Goal: Task Accomplishment & Management: Manage account settings

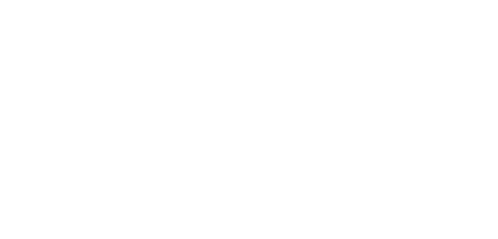
click at [0, 0] on html at bounding box center [0, 0] width 0 height 0
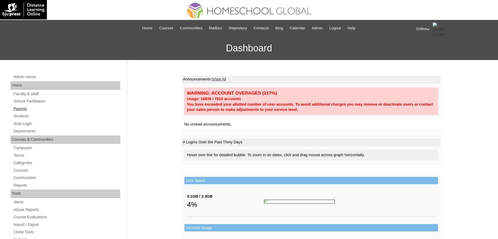
click at [19, 107] on link "Parents" at bounding box center [66, 109] width 107 height 7
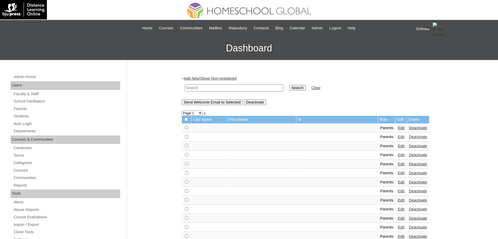
click at [200, 88] on input "text" at bounding box center [234, 87] width 99 height 7
type input "danae"
click at [289, 85] on input "Search" at bounding box center [297, 88] width 16 height 6
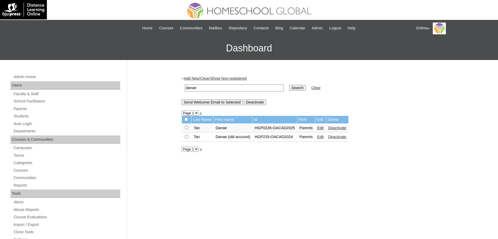
click at [324, 128] on link "Edit" at bounding box center [320, 128] width 7 height 4
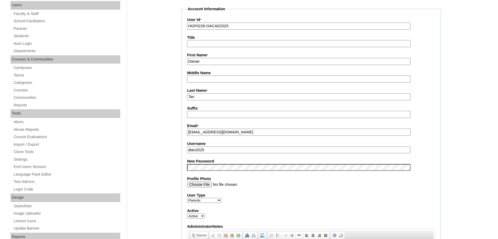
scroll to position [82, 0]
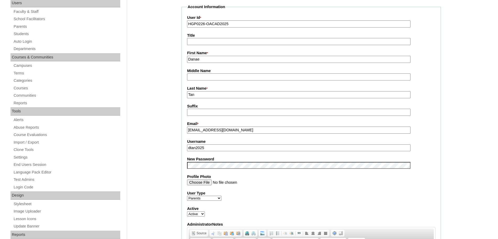
click at [217, 148] on input "dtan2025" at bounding box center [298, 147] width 223 height 7
paste input "dtan2025 Pkjh6"
click at [223, 149] on input "dtan2025dtan2025 Pkjh6" at bounding box center [298, 147] width 223 height 7
type input "dtan2025"
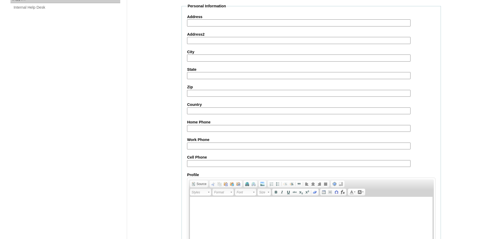
scroll to position [449, 0]
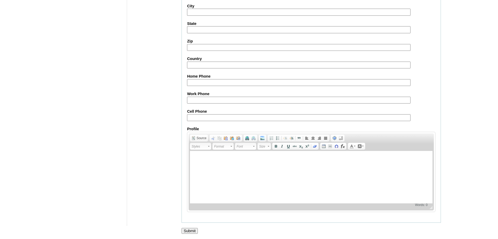
click at [189, 229] on input "Submit" at bounding box center [189, 231] width 16 height 6
